Goal: Information Seeking & Learning: Learn about a topic

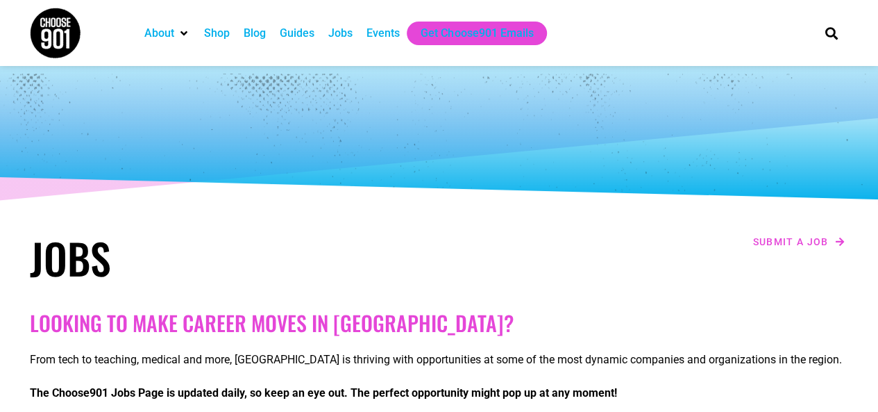
click at [183, 262] on h1 "Jobs" at bounding box center [231, 257] width 403 height 50
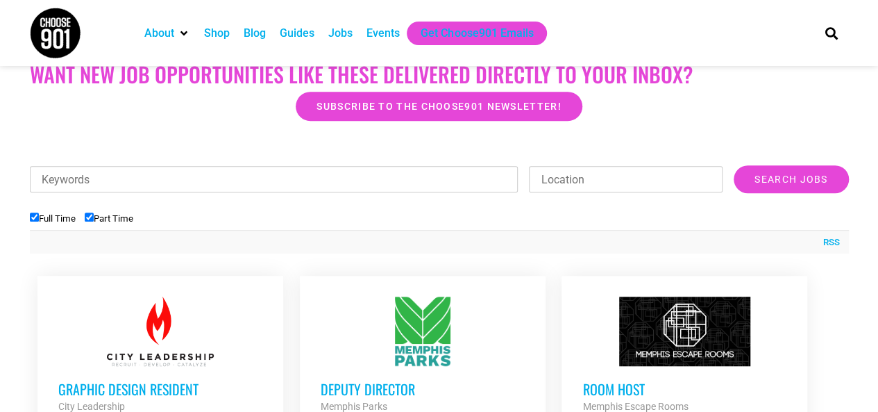
scroll to position [389, 0]
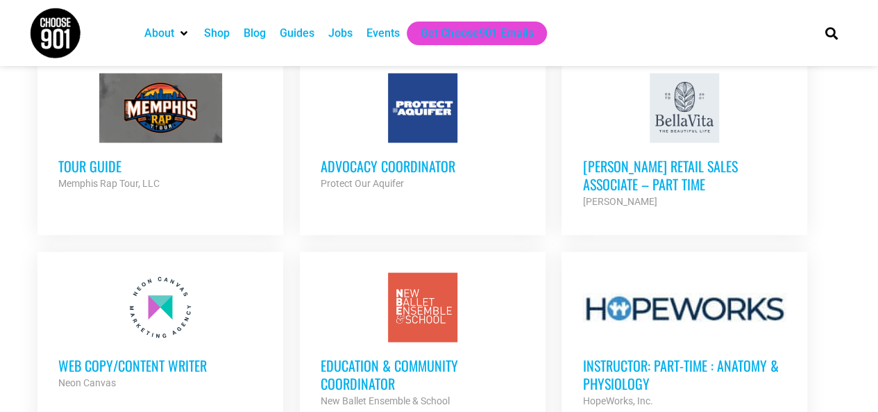
scroll to position [1194, 0]
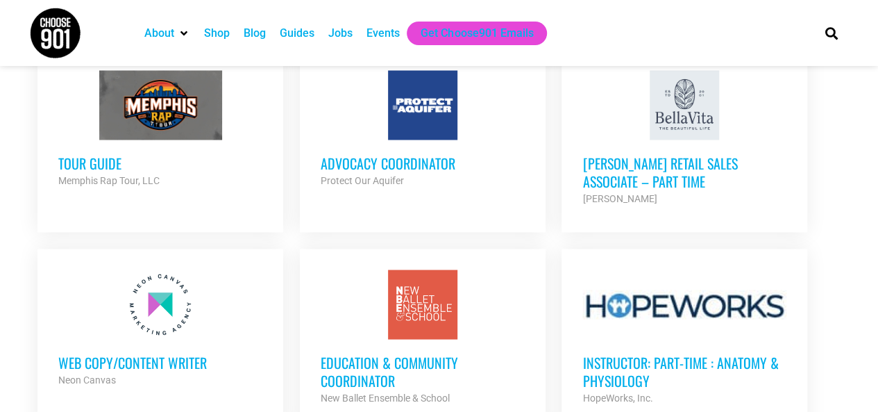
click at [554, 232] on ul "Graphic Design Resident City Leadership Partner Org Part Time Deputy Director M…" at bounding box center [439, 126] width 819 height 1384
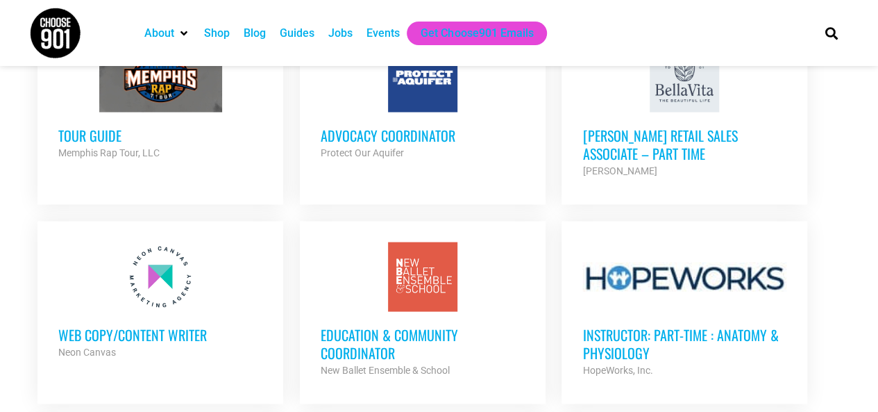
click at [548, 215] on ul "Graphic Design Resident City Leadership Partner Org Part Time Deputy Director M…" at bounding box center [439, 99] width 819 height 1384
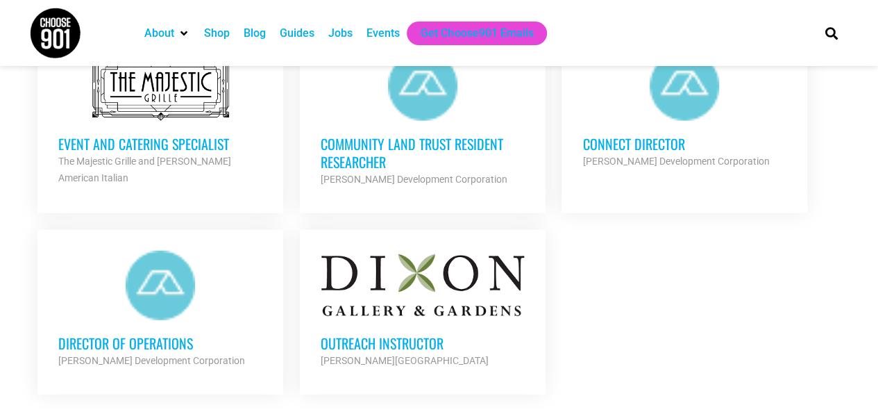
scroll to position [1666, 0]
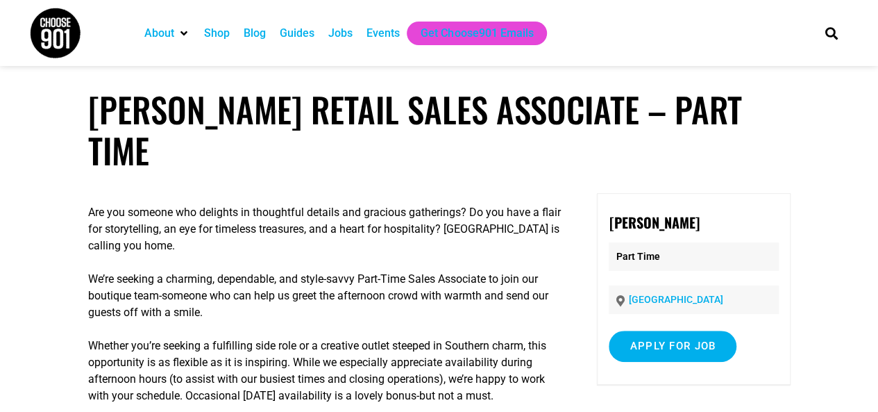
click at [405, 271] on p "We’re seeking a charming, dependable, and style-savvy Part-Time Sales Associate…" at bounding box center [325, 296] width 474 height 50
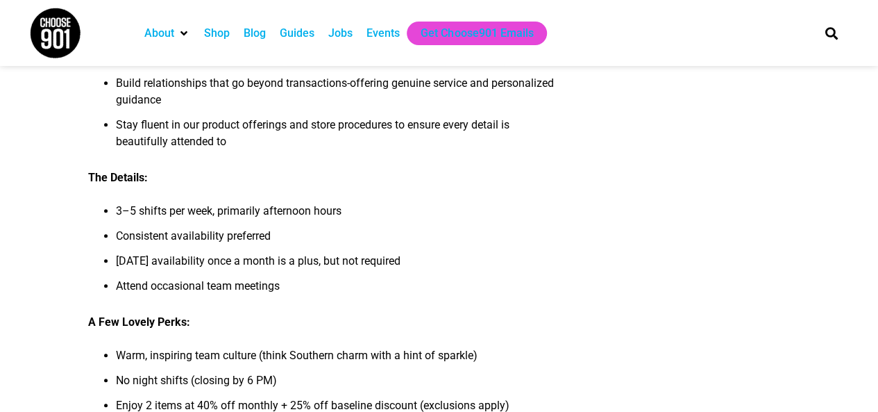
scroll to position [472, 0]
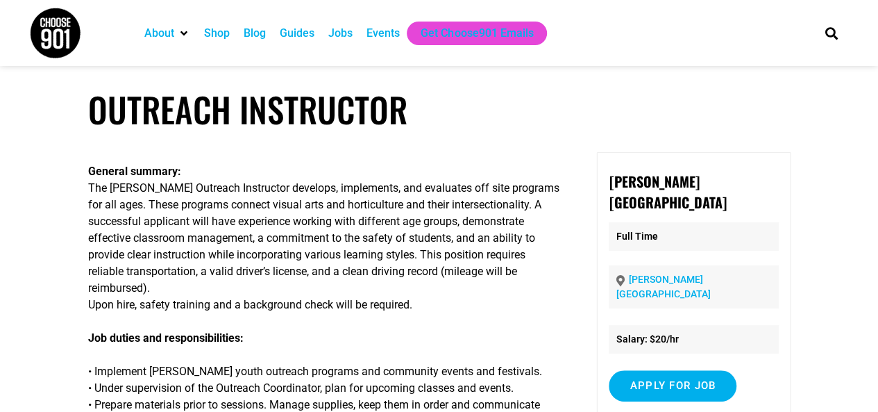
click at [350, 219] on p "General summary: The [PERSON_NAME] Outreach Instructor develops, implements, an…" at bounding box center [325, 238] width 474 height 150
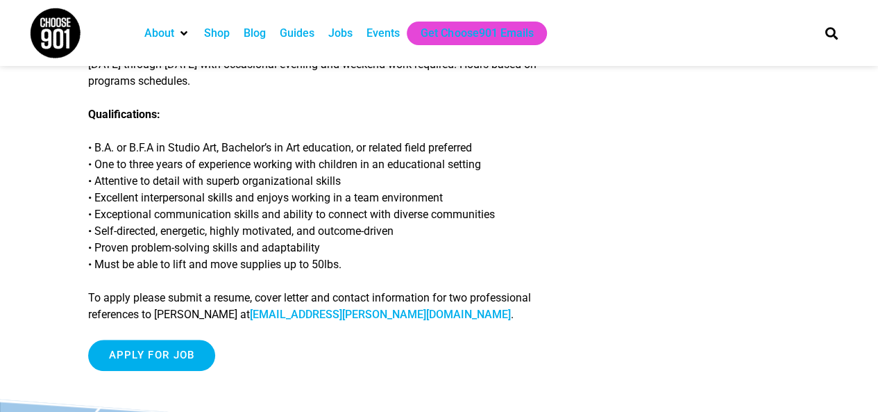
scroll to position [472, 0]
